Goal: Task Accomplishment & Management: Use online tool/utility

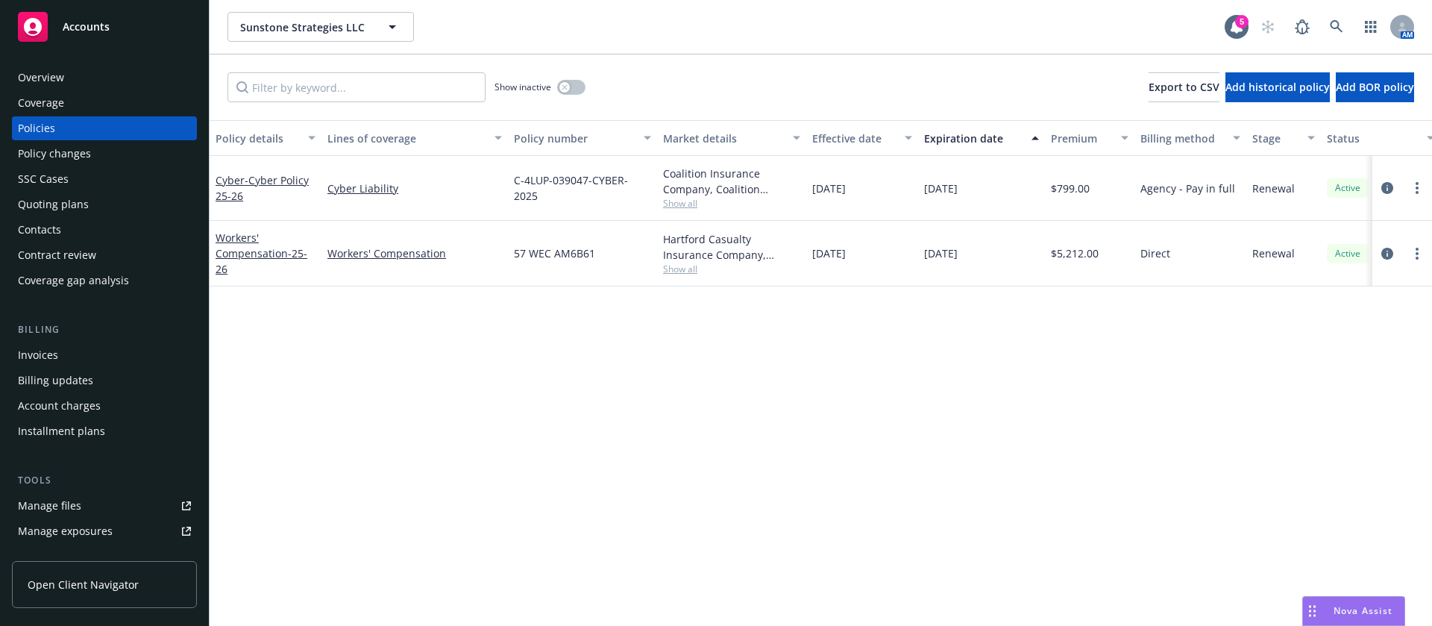
click at [81, 239] on div "Contacts" at bounding box center [104, 230] width 173 height 24
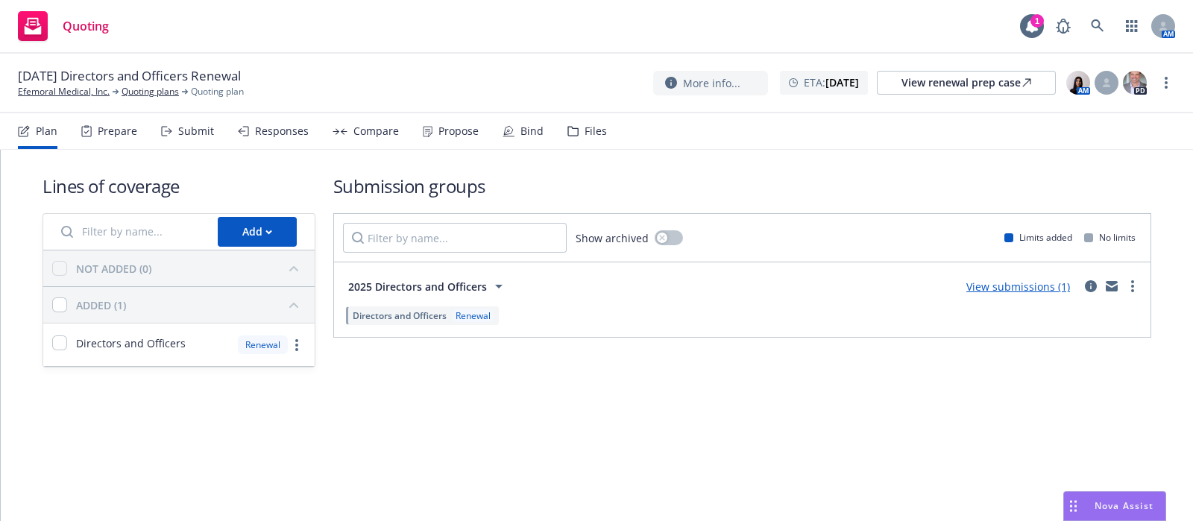
click at [178, 128] on div "Submit" at bounding box center [196, 131] width 36 height 12
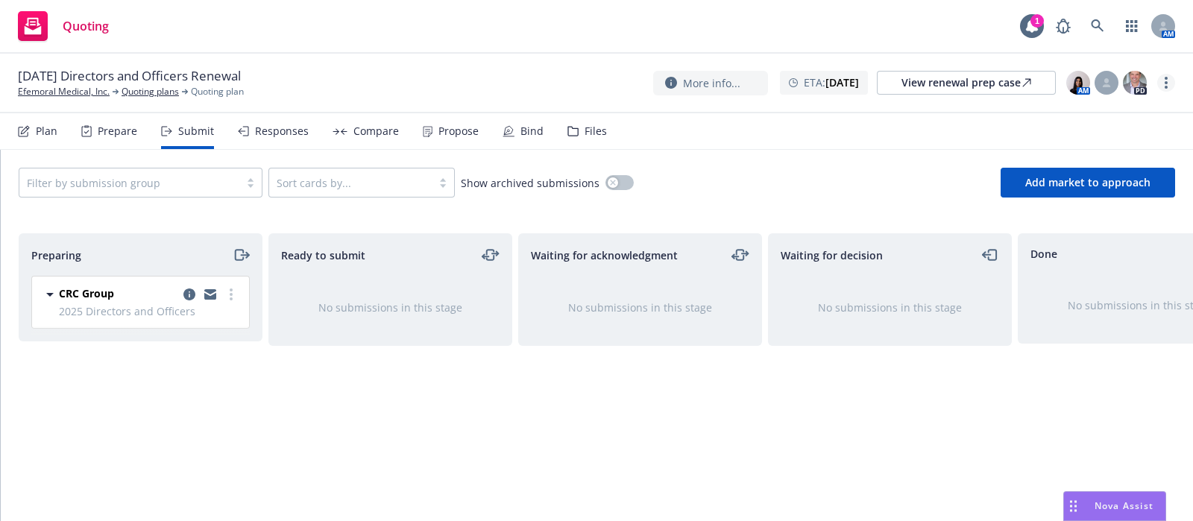
click at [954, 84] on link "more" at bounding box center [1166, 83] width 18 height 18
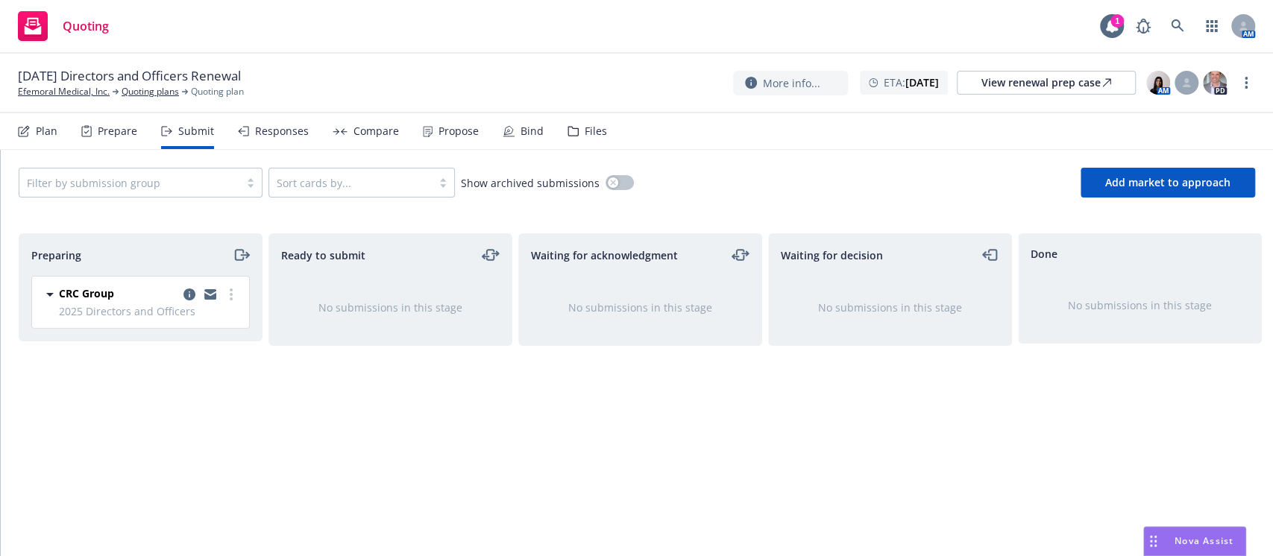
drag, startPoint x: 1175, startPoint y: 1, endPoint x: 371, endPoint y: 1, distance: 804.5
click at [388, 38] on div "Quoting 1 AM" at bounding box center [636, 27] width 1273 height 54
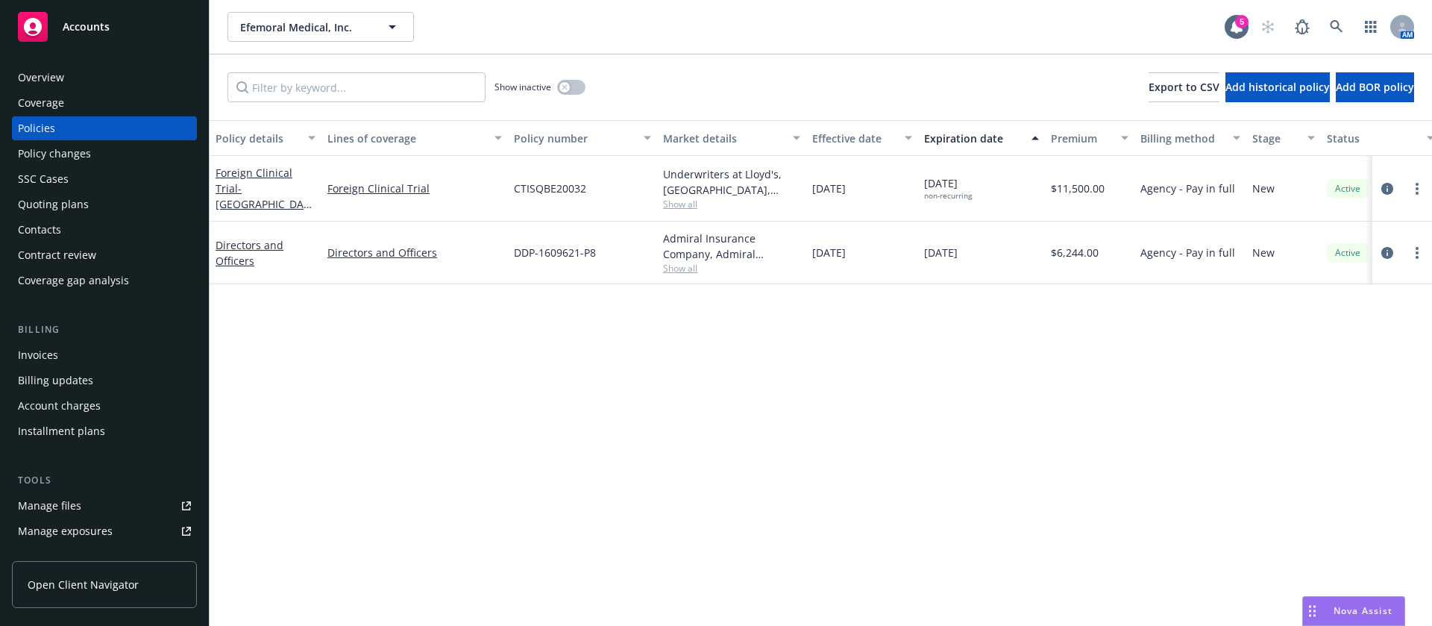
click at [561, 249] on span "DDP-1609621-P8" at bounding box center [555, 253] width 82 height 16
copy span "DDP-1609621-P8"
click at [684, 262] on span "Show all" at bounding box center [731, 268] width 137 height 13
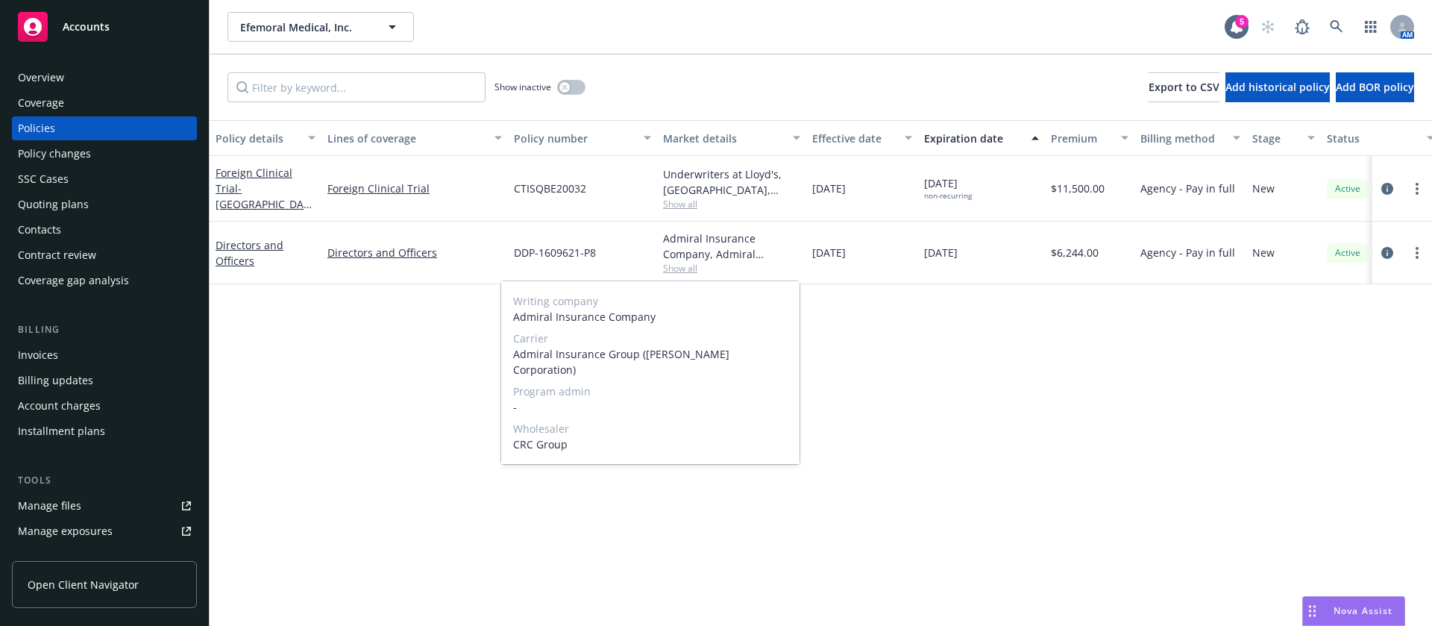
click at [547, 436] on span "CRC Group" at bounding box center [650, 444] width 274 height 16
copy span "CRC Group"
